Goal: Entertainment & Leisure: Consume media (video, audio)

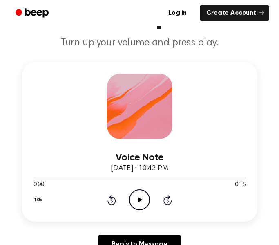
scroll to position [80, 0]
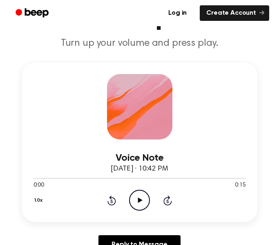
click at [134, 196] on icon "Play Audio" at bounding box center [139, 200] width 21 height 21
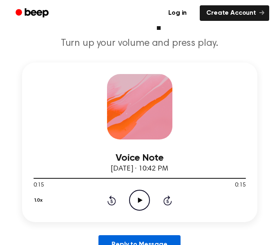
click at [130, 237] on link "Reply to Message" at bounding box center [139, 244] width 82 height 19
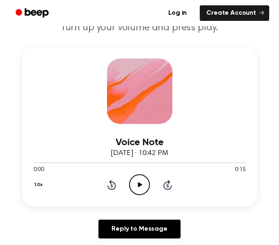
scroll to position [95, 0]
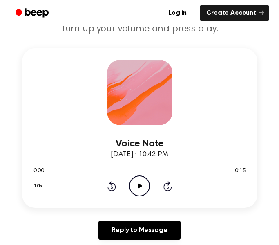
click at [150, 186] on circle at bounding box center [139, 186] width 20 height 20
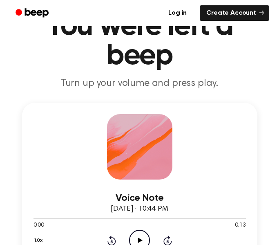
scroll to position [51, 0]
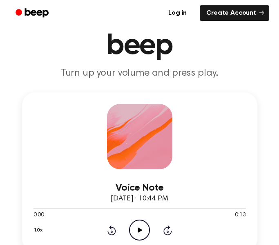
click at [144, 229] on icon "Play Audio" at bounding box center [139, 229] width 21 height 21
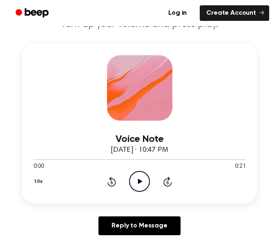
scroll to position [100, 0]
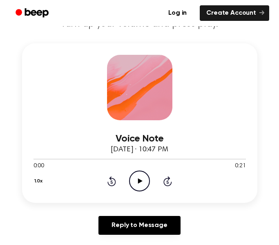
click at [145, 178] on icon "Play Audio" at bounding box center [139, 180] width 21 height 21
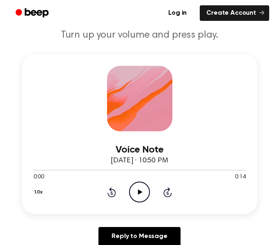
scroll to position [91, 0]
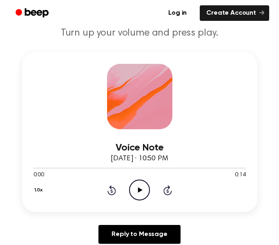
click at [144, 190] on icon "Play Audio" at bounding box center [139, 189] width 21 height 21
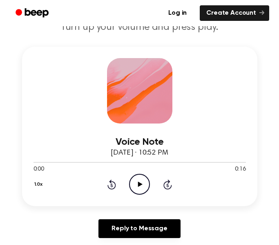
scroll to position [114, 0]
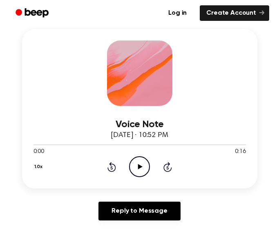
click at [145, 162] on icon "Play Audio" at bounding box center [139, 166] width 21 height 21
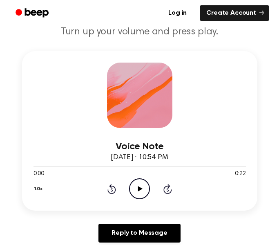
scroll to position [94, 0]
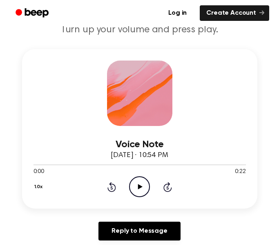
click at [145, 186] on icon "Play Audio" at bounding box center [139, 186] width 21 height 21
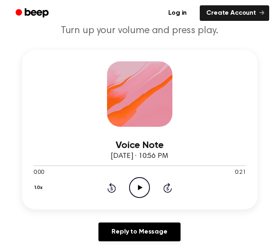
scroll to position [90, 0]
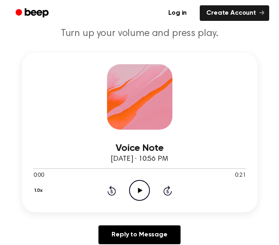
click at [146, 192] on icon "Play Audio" at bounding box center [139, 190] width 21 height 21
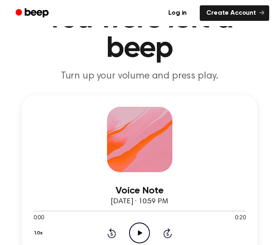
scroll to position [123, 0]
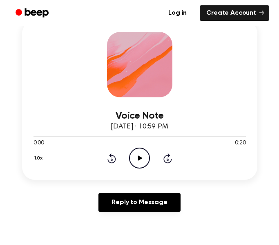
click at [140, 161] on icon "Play Audio" at bounding box center [139, 157] width 21 height 21
